Goal: Task Accomplishment & Management: Use online tool/utility

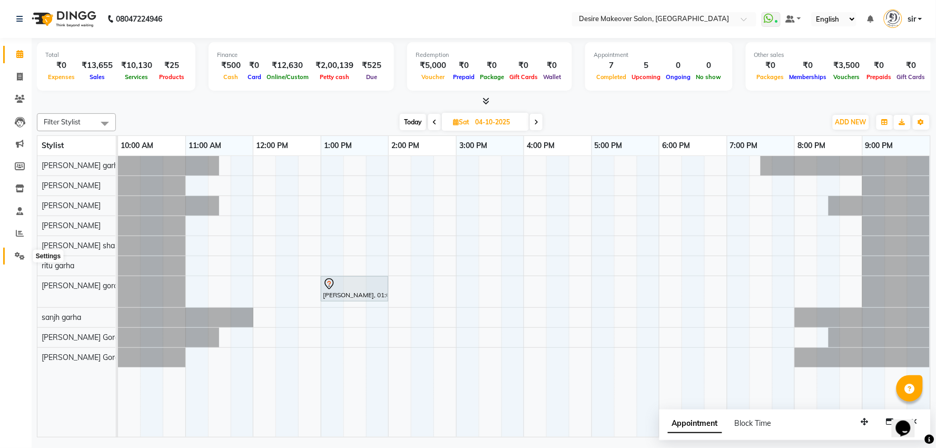
click at [17, 261] on span at bounding box center [20, 256] width 18 height 12
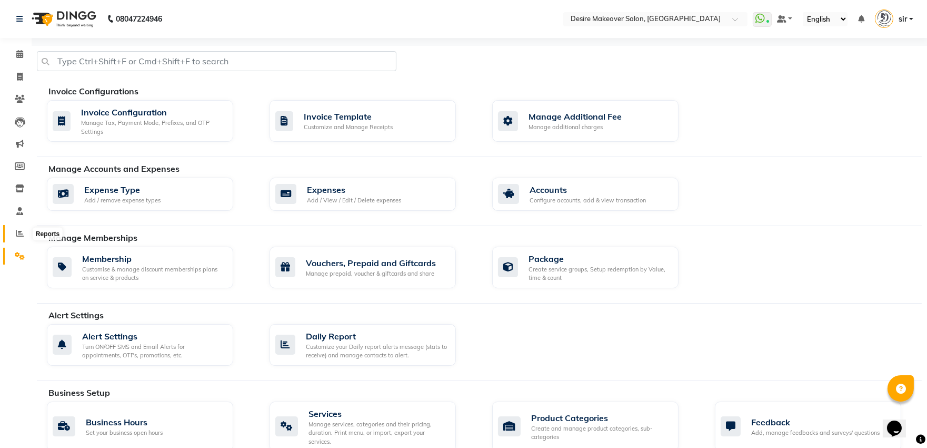
click at [16, 237] on icon at bounding box center [20, 233] width 8 height 8
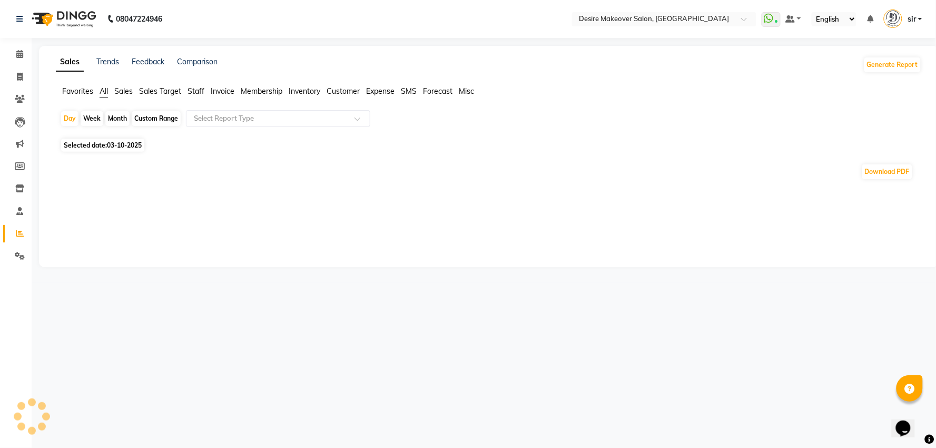
click at [125, 92] on span "Sales" at bounding box center [123, 90] width 18 height 9
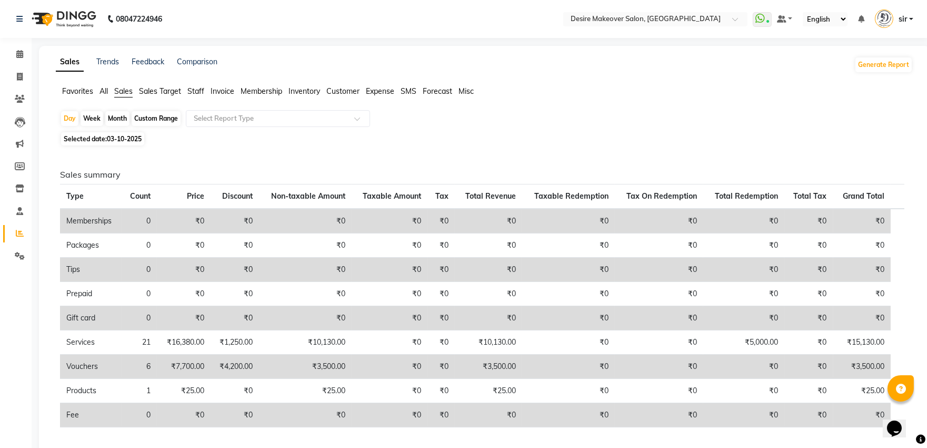
click at [120, 116] on div "Month" at bounding box center [117, 118] width 24 height 15
select select "10"
select select "2025"
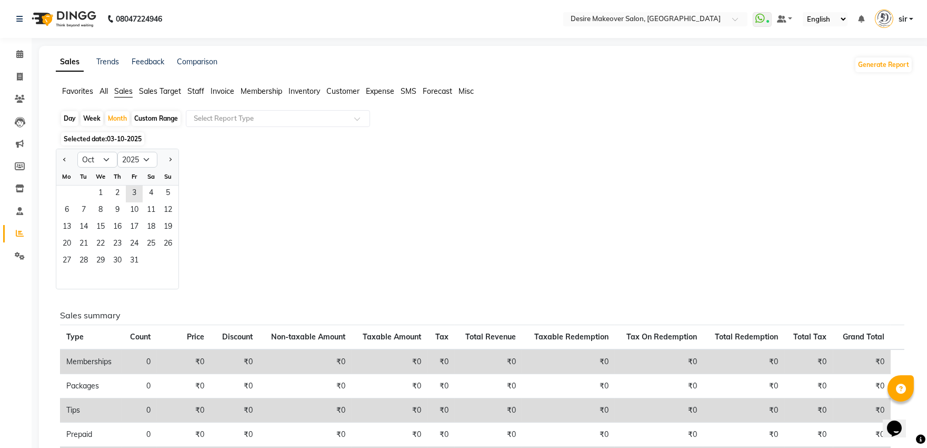
click at [120, 137] on span "03-10-2025" at bounding box center [124, 139] width 35 height 8
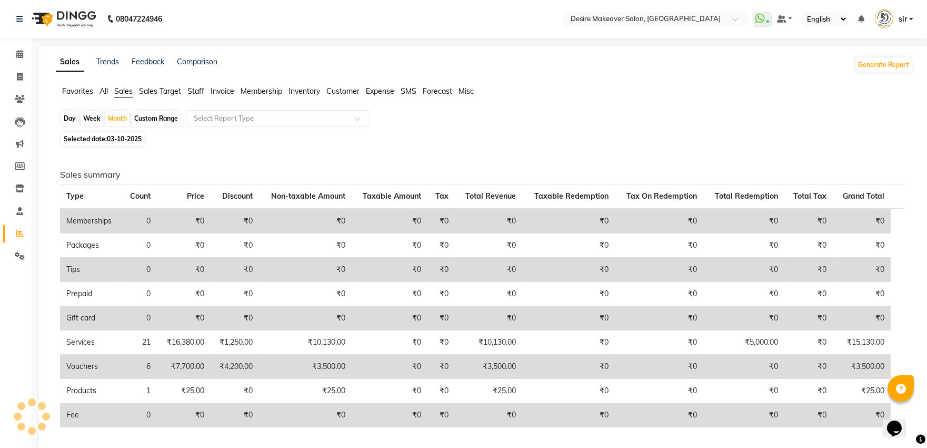
click at [123, 135] on span "03-10-2025" at bounding box center [124, 139] width 35 height 8
select select "10"
select select "2025"
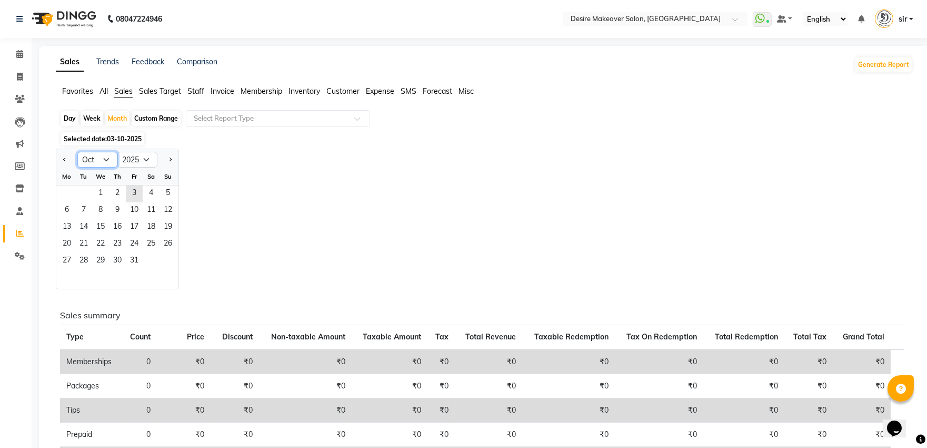
click at [82, 155] on select "Jan Feb Mar Apr May Jun [DATE] Aug Sep Oct Nov Dec" at bounding box center [97, 160] width 40 height 16
select select "9"
click at [77, 152] on select "Jan Feb Mar Apr May Jun [DATE] Aug Sep Oct Nov Dec" at bounding box center [97, 160] width 40 height 16
click at [70, 188] on span "1" at bounding box center [66, 193] width 17 height 17
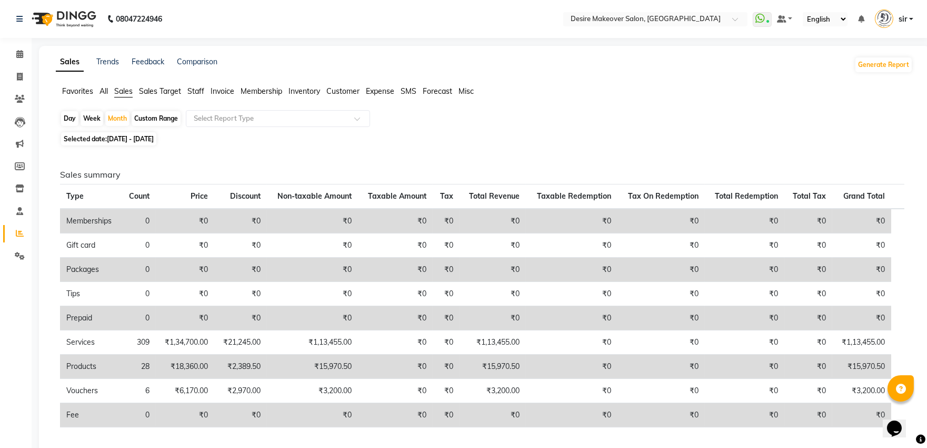
click at [104, 95] on span "All" at bounding box center [104, 90] width 8 height 9
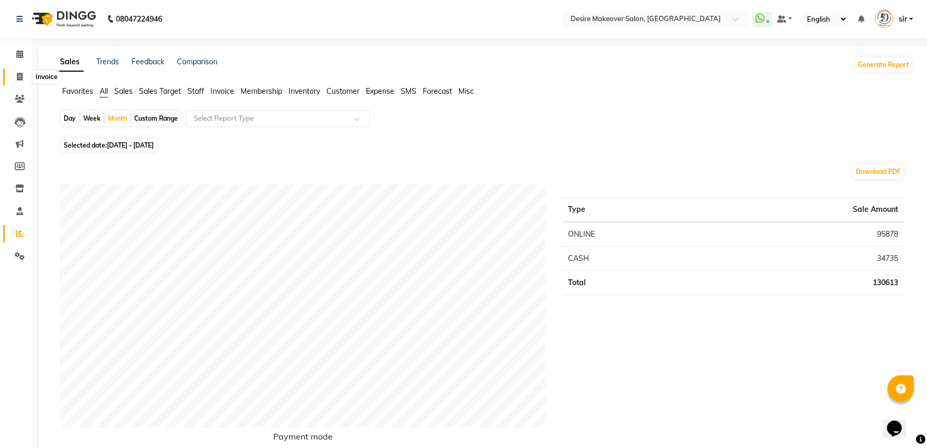
click at [17, 76] on icon at bounding box center [20, 77] width 6 height 8
select select "service"
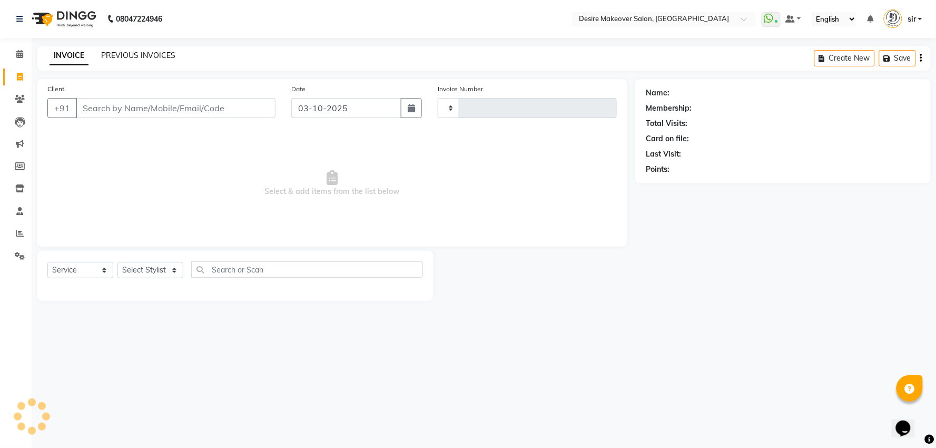
click at [148, 55] on link "PREVIOUS INVOICES" at bounding box center [138, 55] width 74 height 9
